Goal: Transaction & Acquisition: Obtain resource

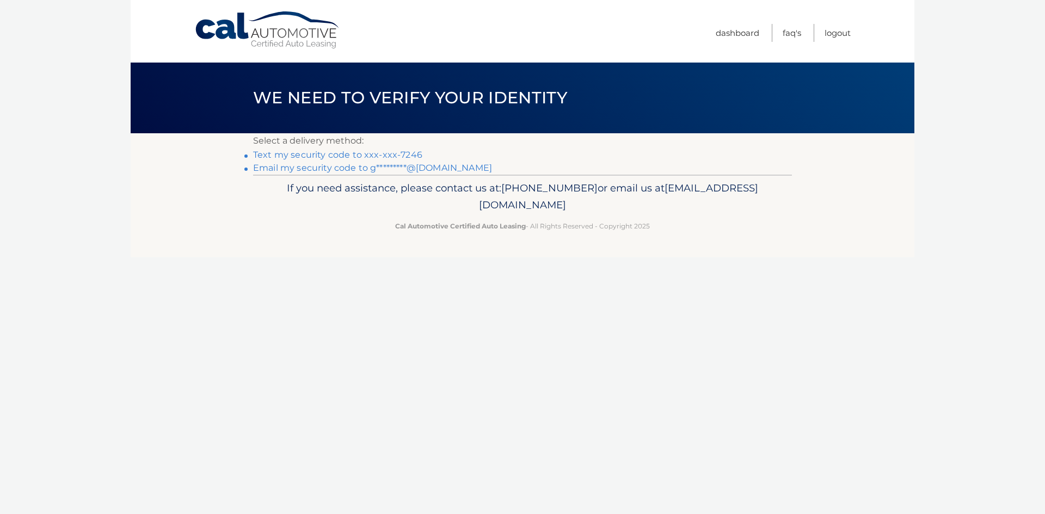
click at [370, 160] on link "Text my security code to xxx-xxx-7246" at bounding box center [337, 155] width 169 height 10
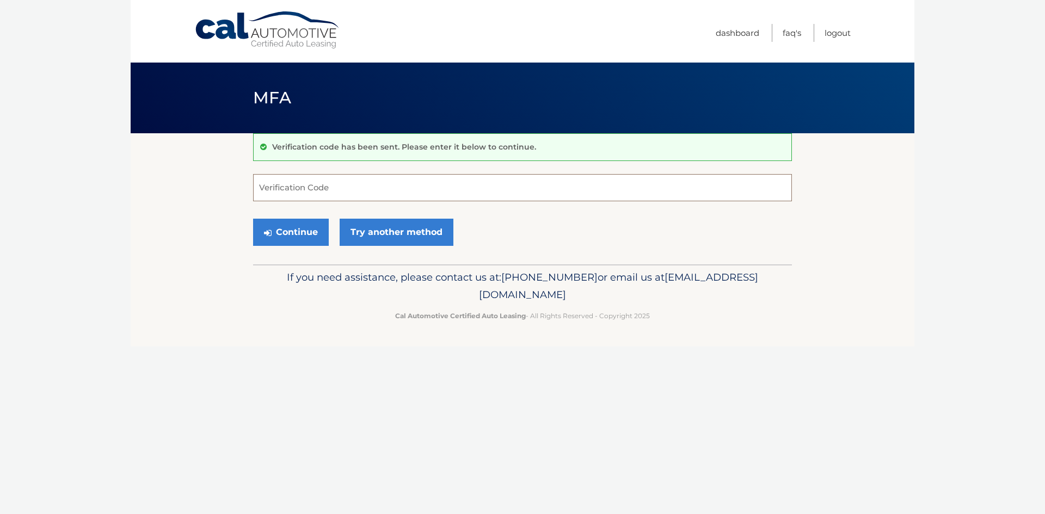
click at [362, 192] on input "Verification Code" at bounding box center [522, 187] width 539 height 27
type input "397345"
click at [321, 237] on button "Continue" at bounding box center [291, 232] width 76 height 27
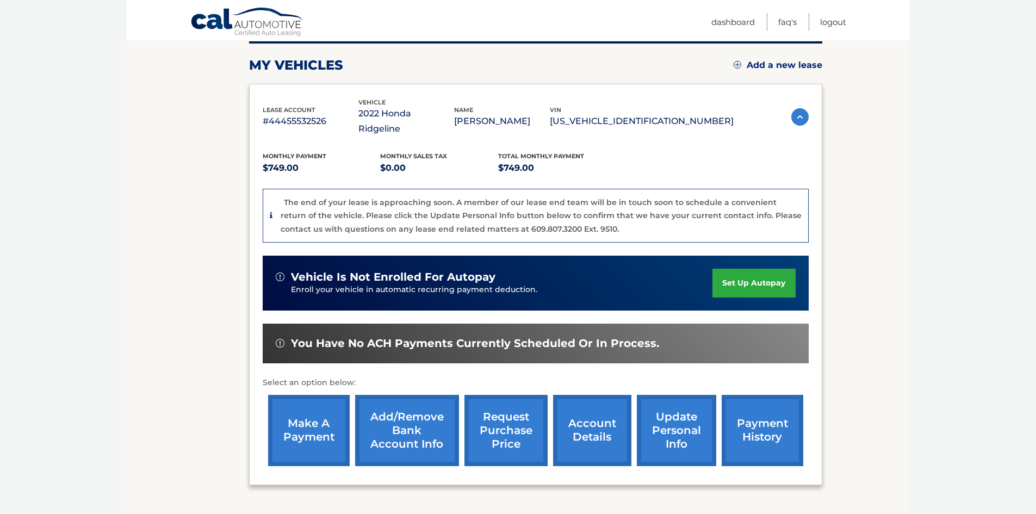
scroll to position [215, 0]
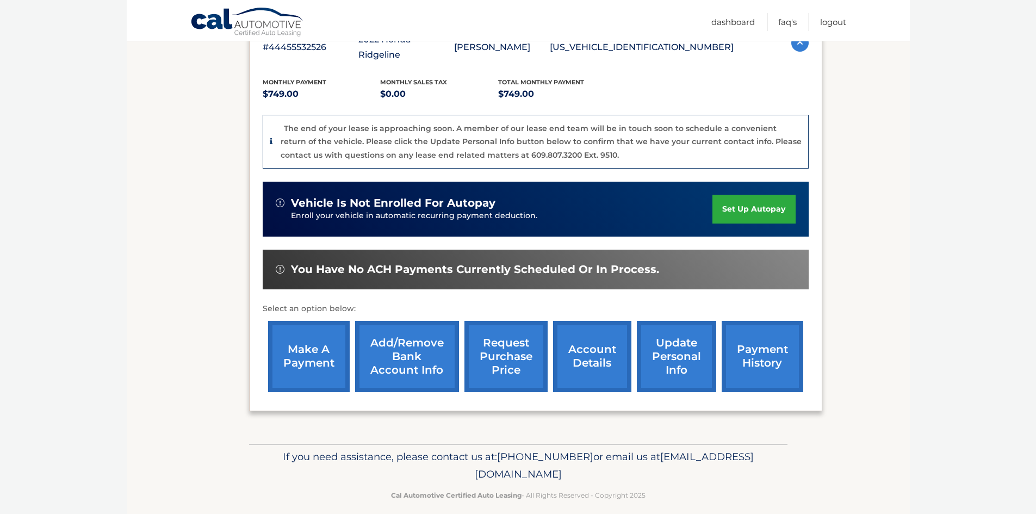
click at [510, 345] on link "request purchase price" at bounding box center [506, 356] width 83 height 71
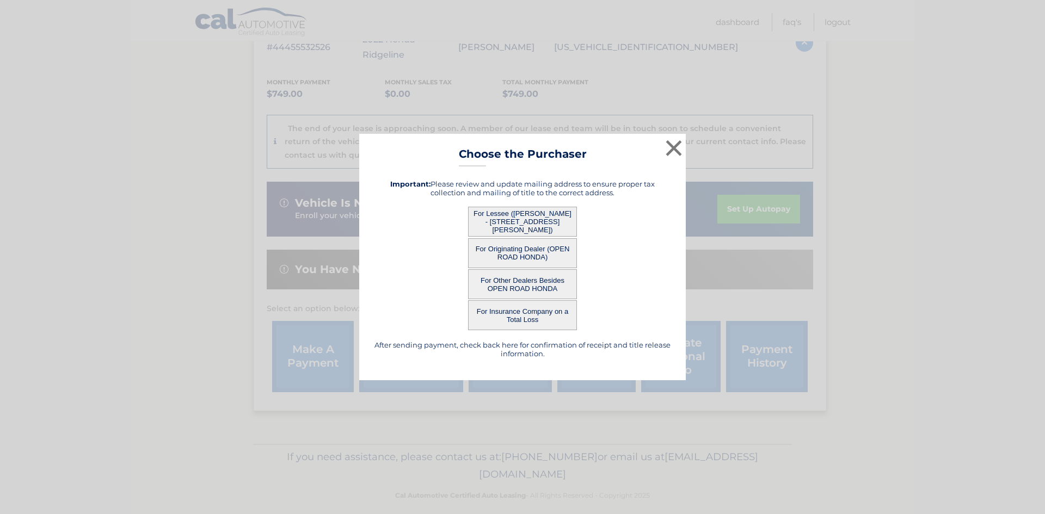
click at [521, 222] on button "For Lessee (STEVEN GOMEZ - 19 Franklin Ln A, , Staten Island, NY 10306)" at bounding box center [522, 222] width 109 height 30
click at [503, 221] on button "For Lessee (STEVEN GOMEZ - 19 Franklin Ln A, , Staten Island, NY 10306)" at bounding box center [522, 222] width 109 height 30
click at [496, 224] on button "For Lessee (STEVEN GOMEZ - 19 Franklin Ln A, , Staten Island, NY 10306)" at bounding box center [522, 222] width 109 height 30
click at [488, 221] on button "For Lessee (STEVEN GOMEZ - 19 Franklin Ln A, , Staten Island, NY 10306)" at bounding box center [522, 222] width 109 height 30
click at [669, 143] on button "×" at bounding box center [674, 148] width 22 height 22
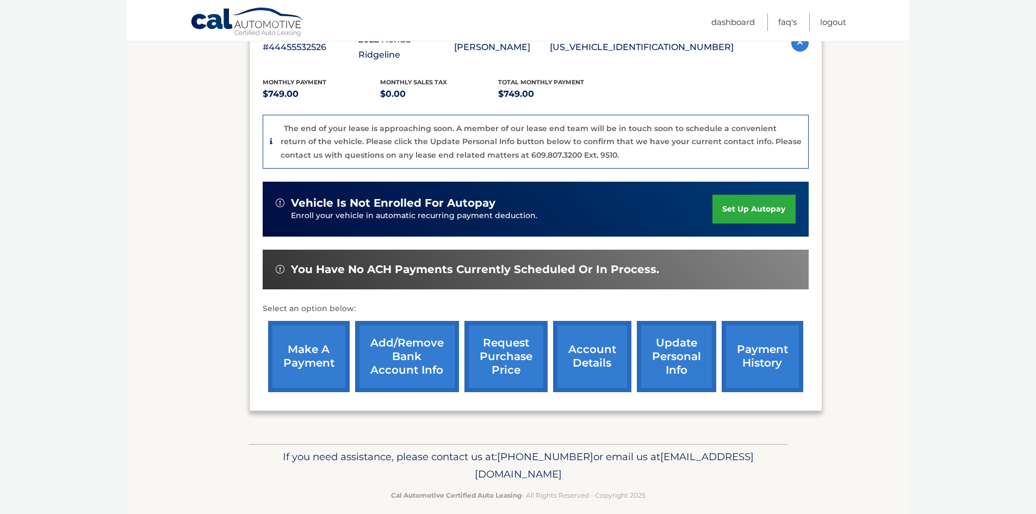
click at [502, 344] on link "request purchase price" at bounding box center [506, 356] width 83 height 71
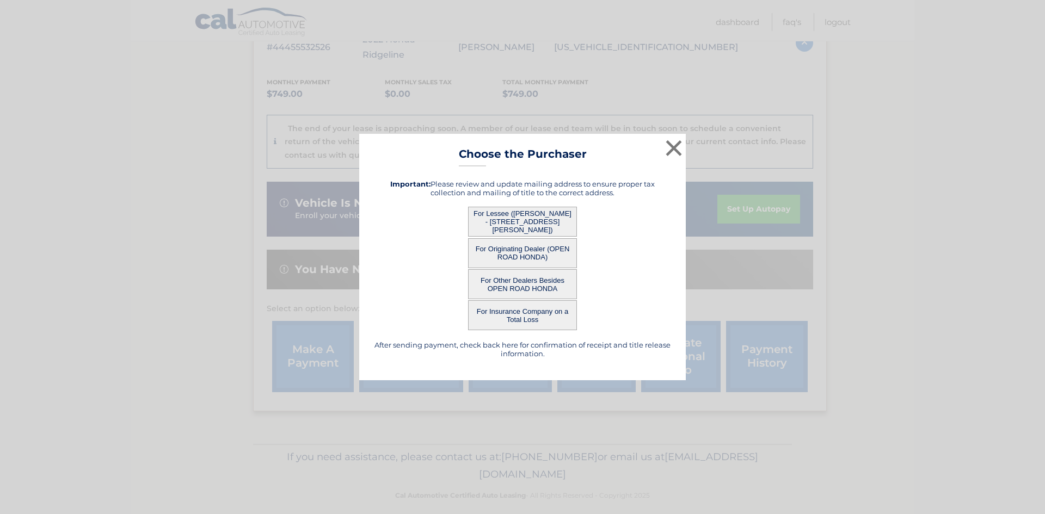
click at [495, 223] on button "For Lessee (STEVEN GOMEZ - 19 Franklin Ln A, , Staten Island, NY 10306)" at bounding box center [522, 222] width 109 height 30
click at [498, 255] on button "For Originating Dealer (OPEN ROAD HONDA)" at bounding box center [522, 253] width 109 height 30
click at [488, 218] on button "For Lessee (STEVEN GOMEZ - 19 Franklin Ln A, , Staten Island, NY 10306)" at bounding box center [522, 222] width 109 height 30
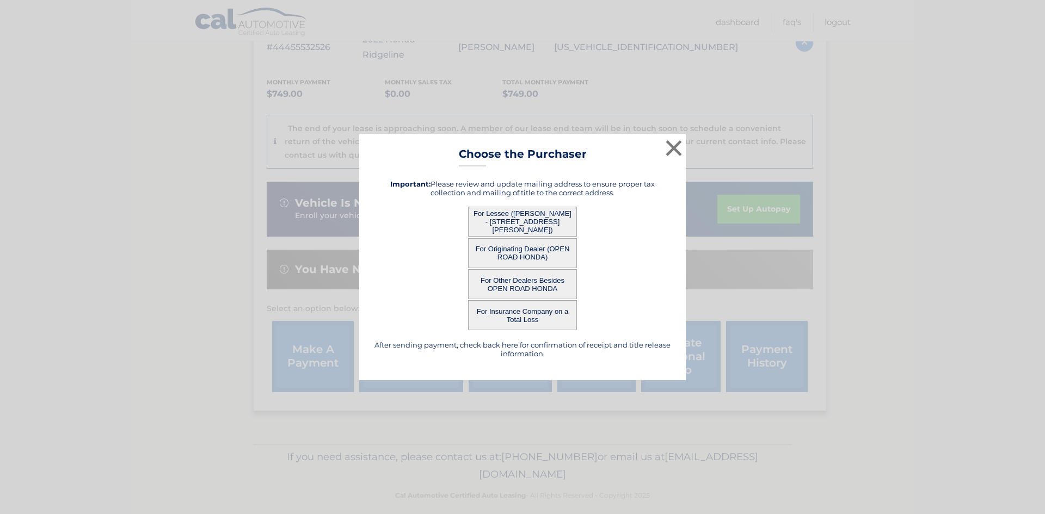
click at [517, 222] on button "For Lessee (STEVEN GOMEZ - 19 Franklin Ln A, , Staten Island, NY 10306)" at bounding box center [522, 222] width 109 height 30
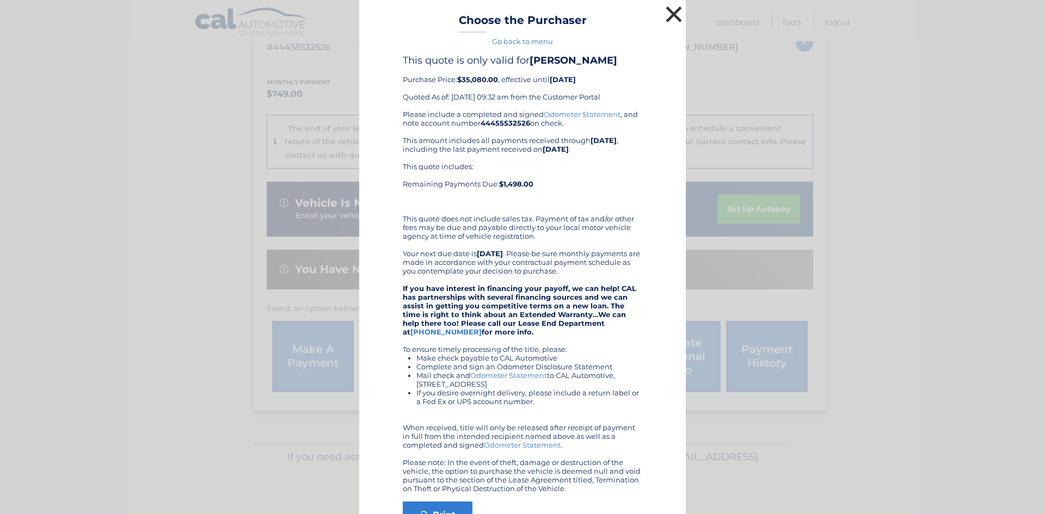
drag, startPoint x: 669, startPoint y: 8, endPoint x: 676, endPoint y: 14, distance: 9.3
click at [671, 9] on button "×" at bounding box center [674, 14] width 22 height 22
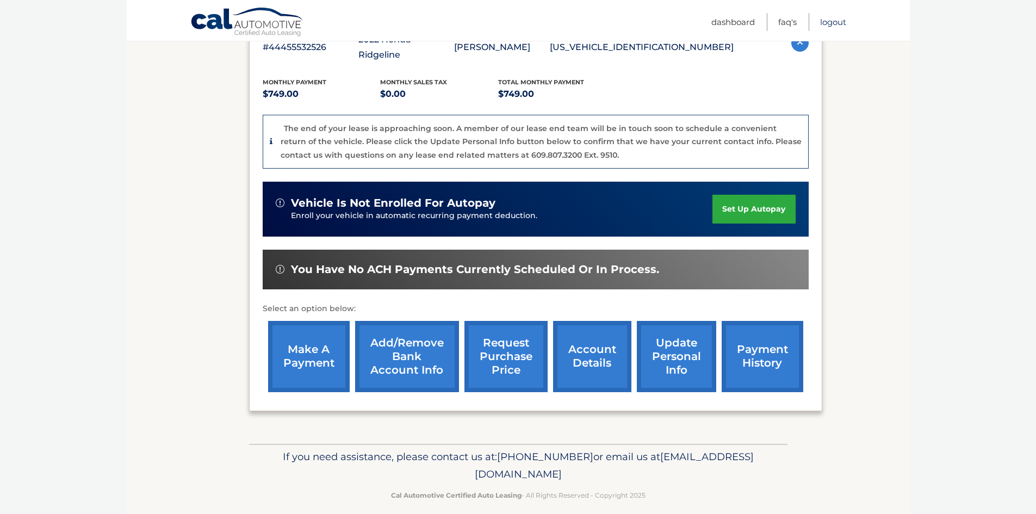
click at [829, 24] on link "Logout" at bounding box center [833, 22] width 26 height 18
click at [831, 20] on link "Logout" at bounding box center [833, 22] width 26 height 18
